Goal: Task Accomplishment & Management: Complete application form

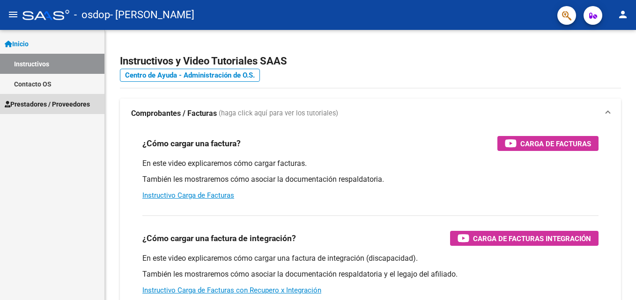
click at [58, 104] on span "Prestadores / Proveedores" at bounding box center [47, 104] width 85 height 10
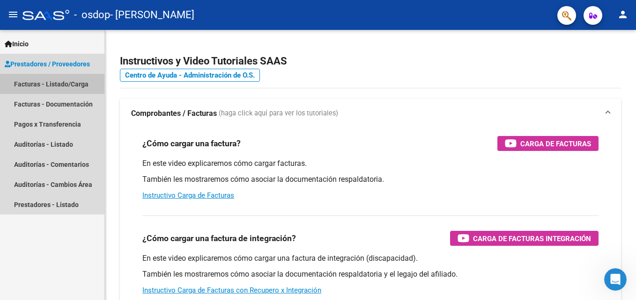
click at [59, 80] on link "Facturas - Listado/Carga" at bounding box center [52, 84] width 104 height 20
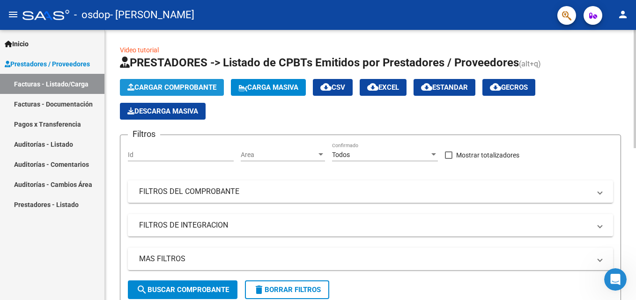
click at [154, 89] on span "Cargar Comprobante" at bounding box center [171, 87] width 89 height 8
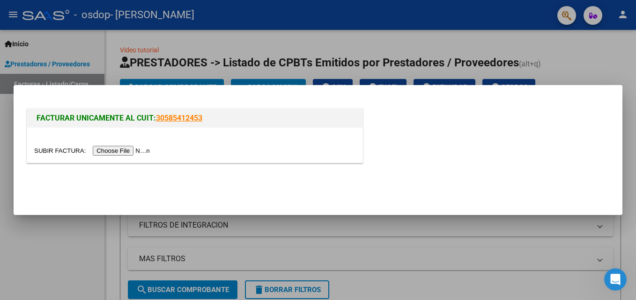
click at [113, 152] on input "file" at bounding box center [93, 151] width 118 height 10
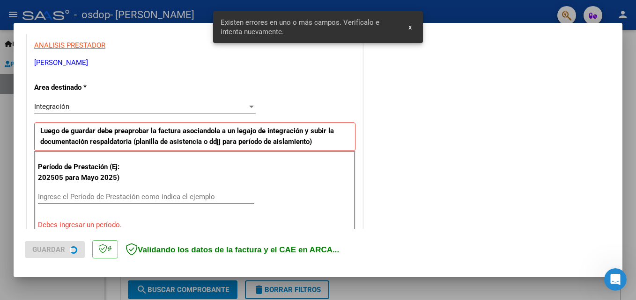
scroll to position [211, 0]
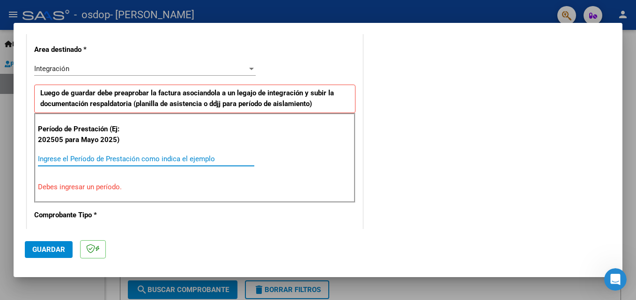
click at [105, 156] on input "Ingrese el Período de Prestación como indica el ejemplo" at bounding box center [146, 159] width 216 height 8
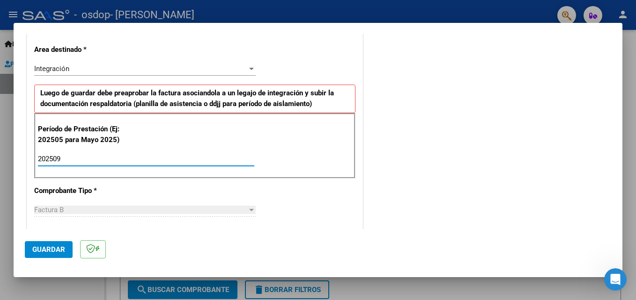
type input "202509"
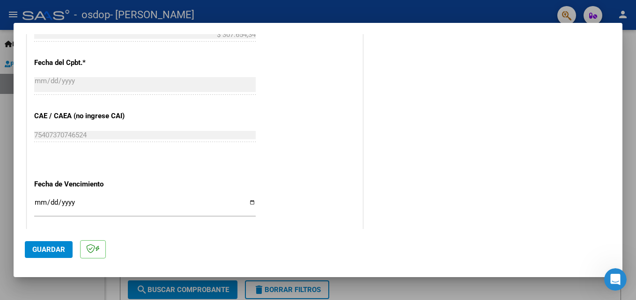
scroll to position [548, 0]
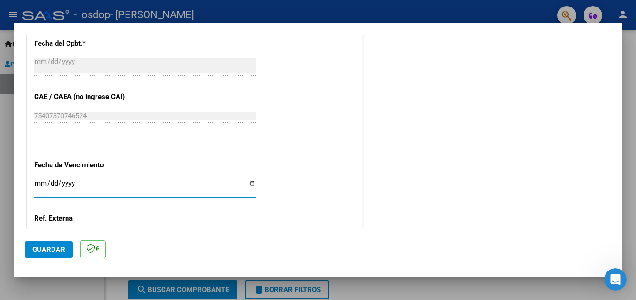
click at [247, 185] on input "Ingresar la fecha" at bounding box center [144, 187] width 221 height 15
type input "[DATE]"
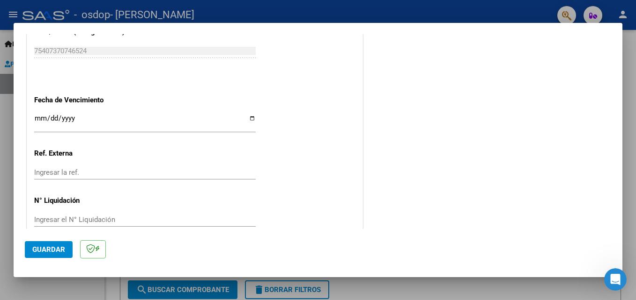
scroll to position [628, 0]
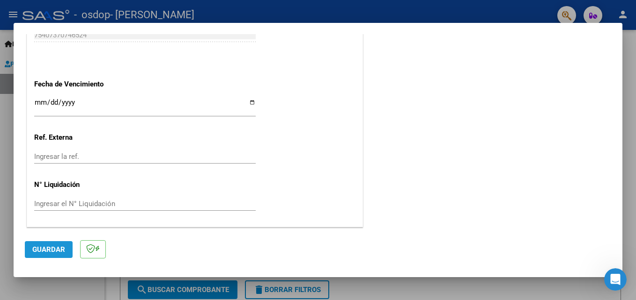
click at [45, 251] on span "Guardar" at bounding box center [48, 250] width 33 height 8
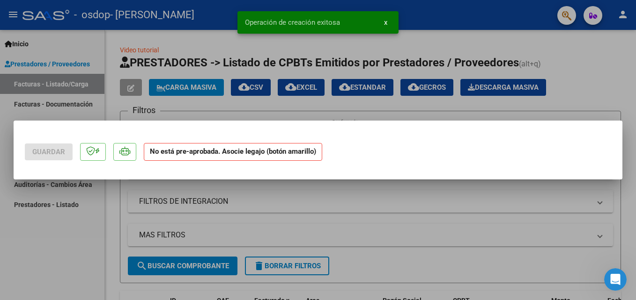
scroll to position [0, 0]
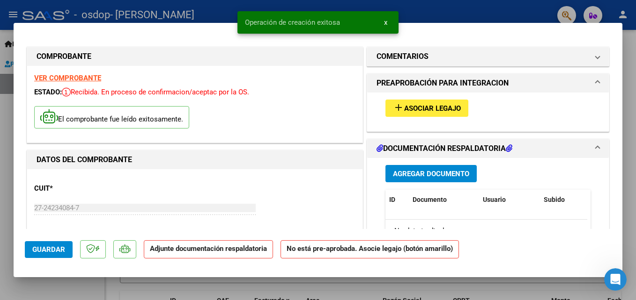
click at [427, 109] on span "Asociar Legajo" at bounding box center [432, 108] width 57 height 8
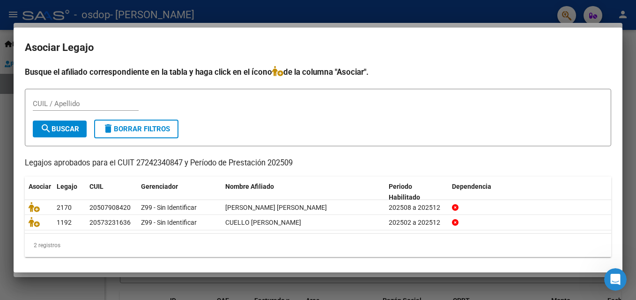
click at [52, 113] on div "CUIL / Apellido" at bounding box center [86, 108] width 106 height 23
click at [51, 104] on input "CUIL / Apellido" at bounding box center [86, 104] width 106 height 8
type input "[PERSON_NAME]"
click at [63, 132] on span "search Buscar" at bounding box center [59, 129] width 39 height 8
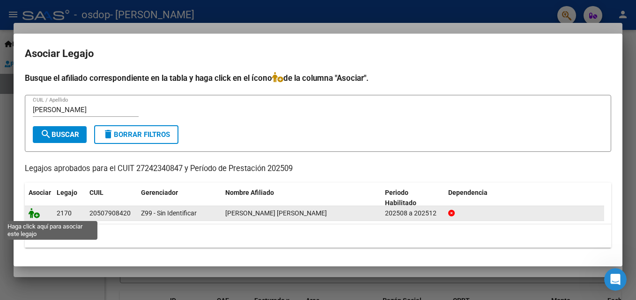
click at [34, 215] on icon at bounding box center [34, 213] width 11 height 10
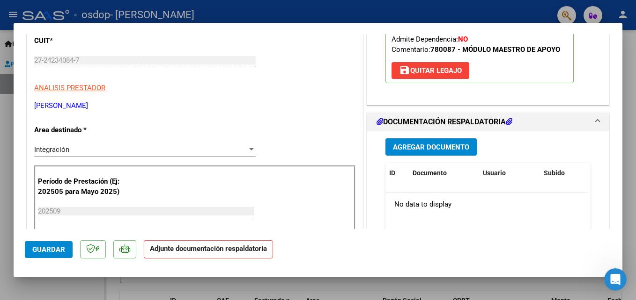
scroll to position [150, 0]
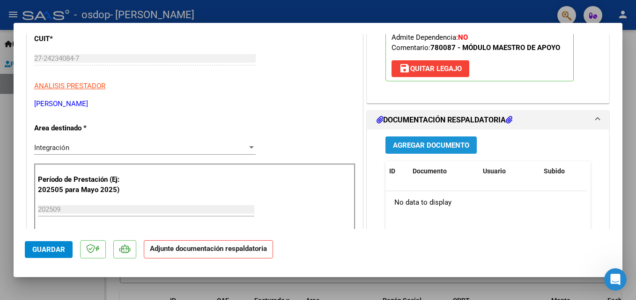
click at [409, 150] on span "Agregar Documento" at bounding box center [431, 145] width 76 height 8
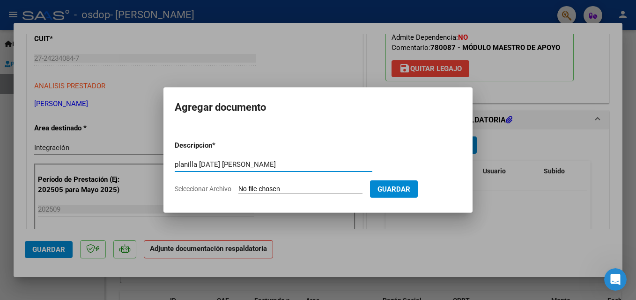
type input "planilla [DATE] [PERSON_NAME]"
click at [275, 191] on input "Seleccionar Archivo" at bounding box center [300, 189] width 124 height 9
type input "C:\fakepath\planilla integ [PERSON_NAME] [DATE].pdf"
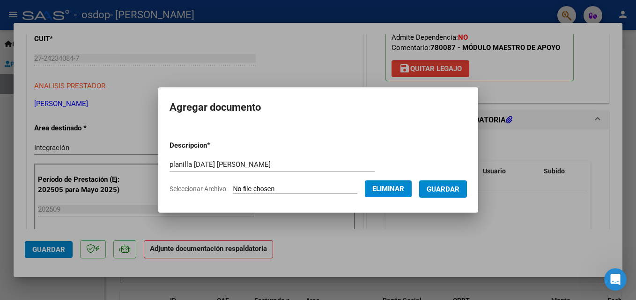
click at [434, 186] on span "Guardar" at bounding box center [442, 189] width 33 height 8
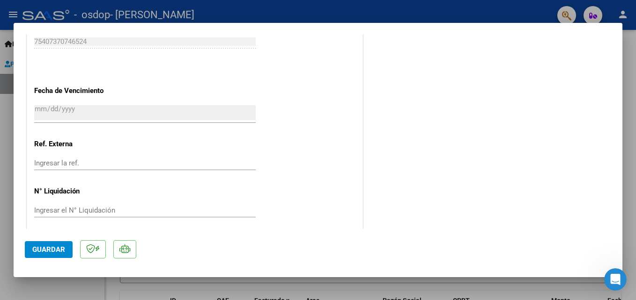
scroll to position [643, 0]
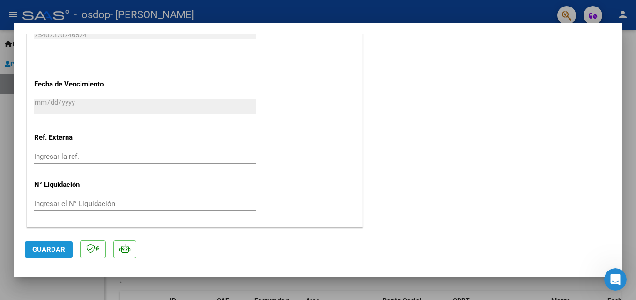
click at [54, 250] on span "Guardar" at bounding box center [48, 250] width 33 height 8
